Goal: Information Seeking & Learning: Learn about a topic

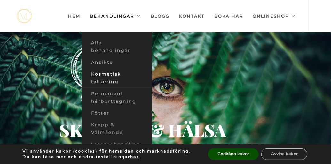
click at [109, 80] on link "Kosmetisk tatuering" at bounding box center [116, 77] width 70 height 19
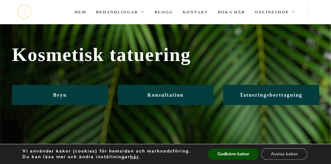
scroll to position [4, 0]
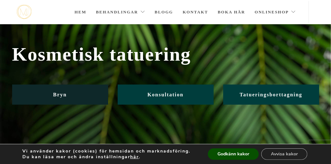
click at [63, 94] on span "Bryn" at bounding box center [60, 94] width 14 height 5
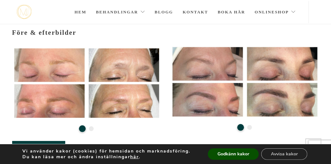
scroll to position [108, 0]
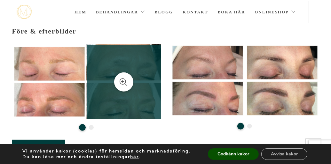
click at [126, 77] on div at bounding box center [123, 82] width 19 height 19
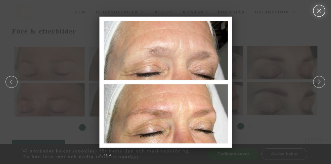
click at [317, 10] on link "Close" at bounding box center [319, 11] width 14 height 12
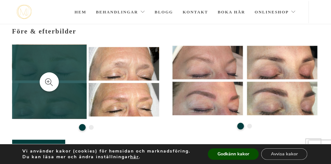
click at [60, 69] on link at bounding box center [49, 82] width 74 height 74
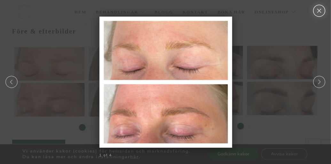
click at [317, 10] on link "Close" at bounding box center [319, 11] width 14 height 12
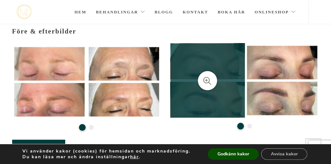
click at [219, 67] on link at bounding box center [207, 80] width 74 height 74
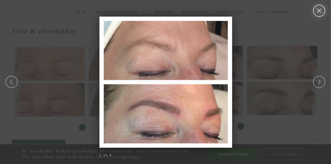
click at [318, 10] on link "Close" at bounding box center [319, 11] width 14 height 12
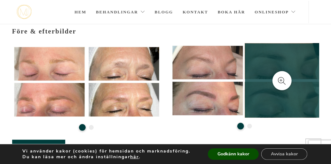
click at [276, 58] on link at bounding box center [282, 80] width 74 height 74
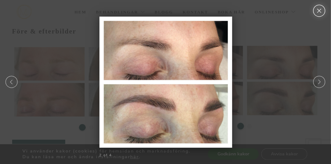
click at [317, 9] on link "Close" at bounding box center [319, 11] width 14 height 12
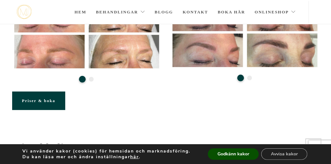
scroll to position [156, 0]
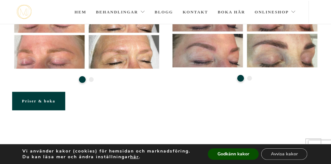
click at [91, 81] on button "2" at bounding box center [91, 79] width 5 height 5
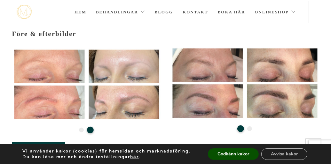
scroll to position [105, 0]
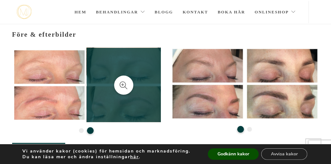
click at [121, 67] on link at bounding box center [124, 85] width 74 height 74
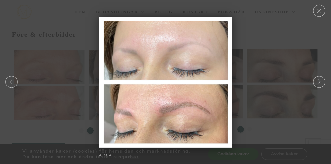
click at [55, 74] on div at bounding box center [165, 82] width 331 height 6552
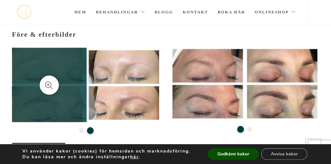
click at [50, 85] on icon at bounding box center [49, 85] width 8 height 8
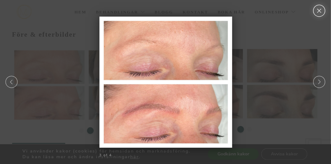
click at [320, 10] on link "Close" at bounding box center [319, 11] width 14 height 12
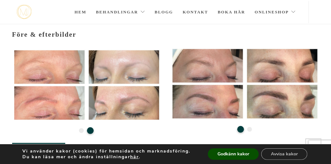
click at [251, 132] on ul "1 2" at bounding box center [244, 131] width 149 height 10
click at [249, 128] on button "2" at bounding box center [249, 129] width 5 height 5
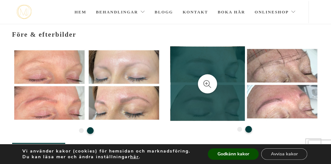
click at [226, 63] on link at bounding box center [207, 84] width 74 height 74
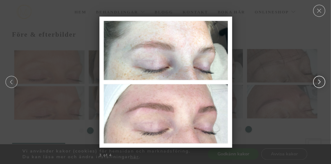
click at [319, 80] on link "Next" at bounding box center [319, 82] width 14 height 12
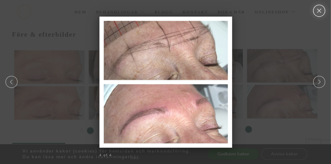
click at [319, 11] on link "Close" at bounding box center [319, 11] width 14 height 12
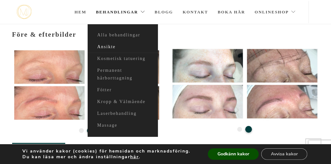
click at [109, 45] on link "Ansikte" at bounding box center [123, 47] width 70 height 12
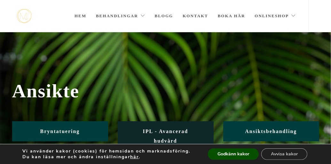
click at [177, 133] on span "IPL - Avancerad hudvård" at bounding box center [165, 136] width 45 height 15
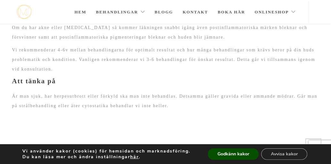
scroll to position [633, 0]
